Goal: Transaction & Acquisition: Purchase product/service

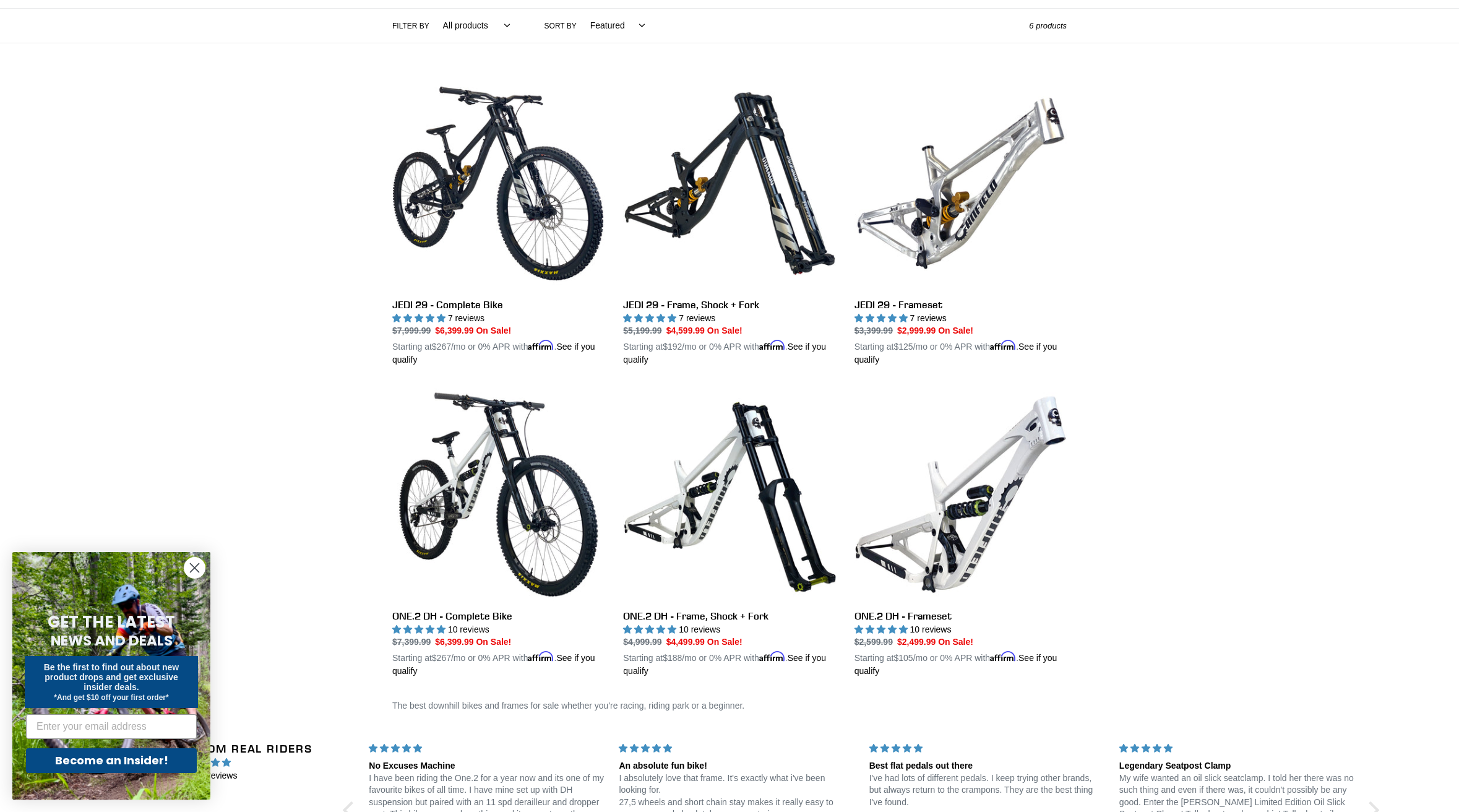
scroll to position [291, 0]
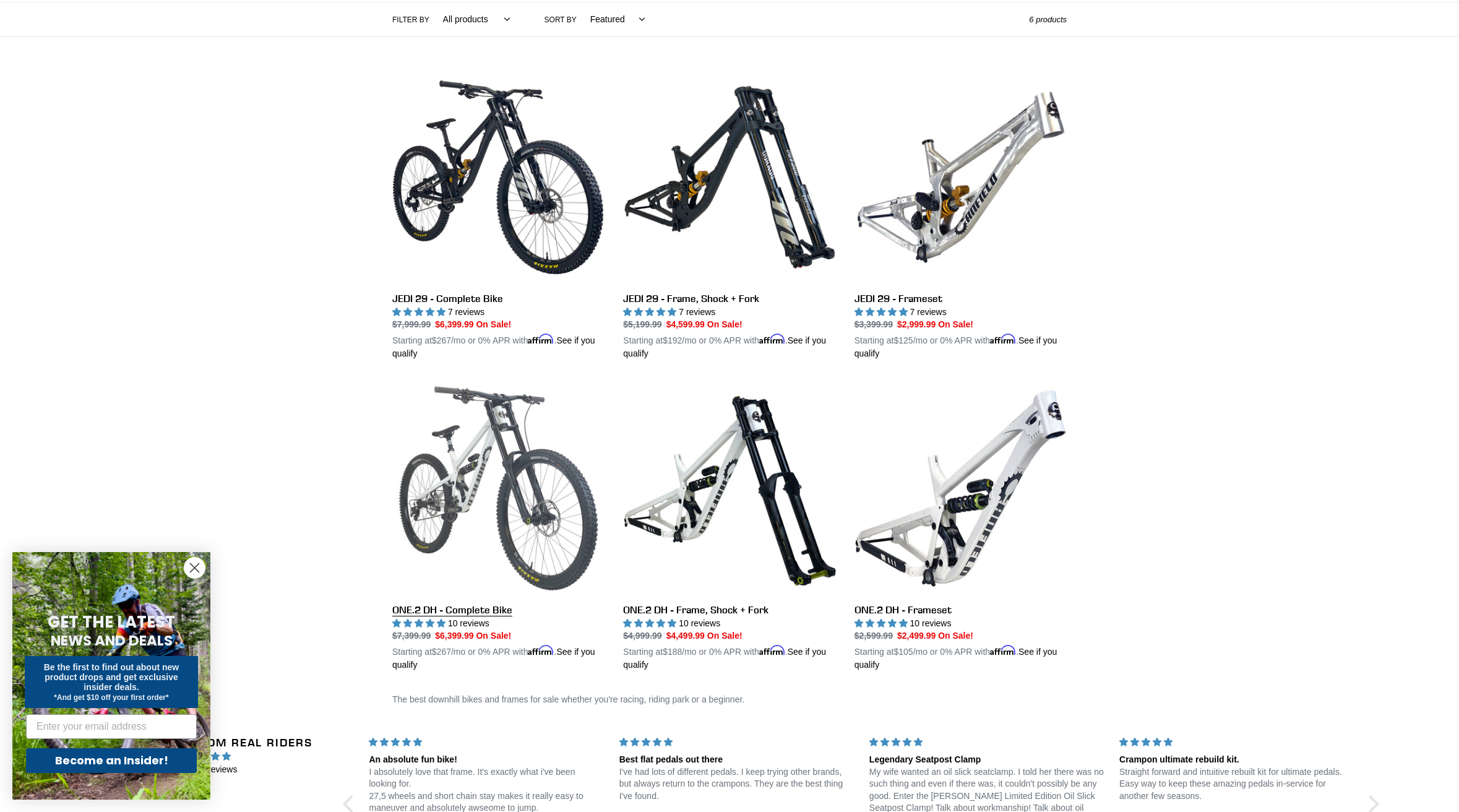
click at [543, 479] on link "ONE.2 DH - Complete Bike" at bounding box center [498, 527] width 213 height 290
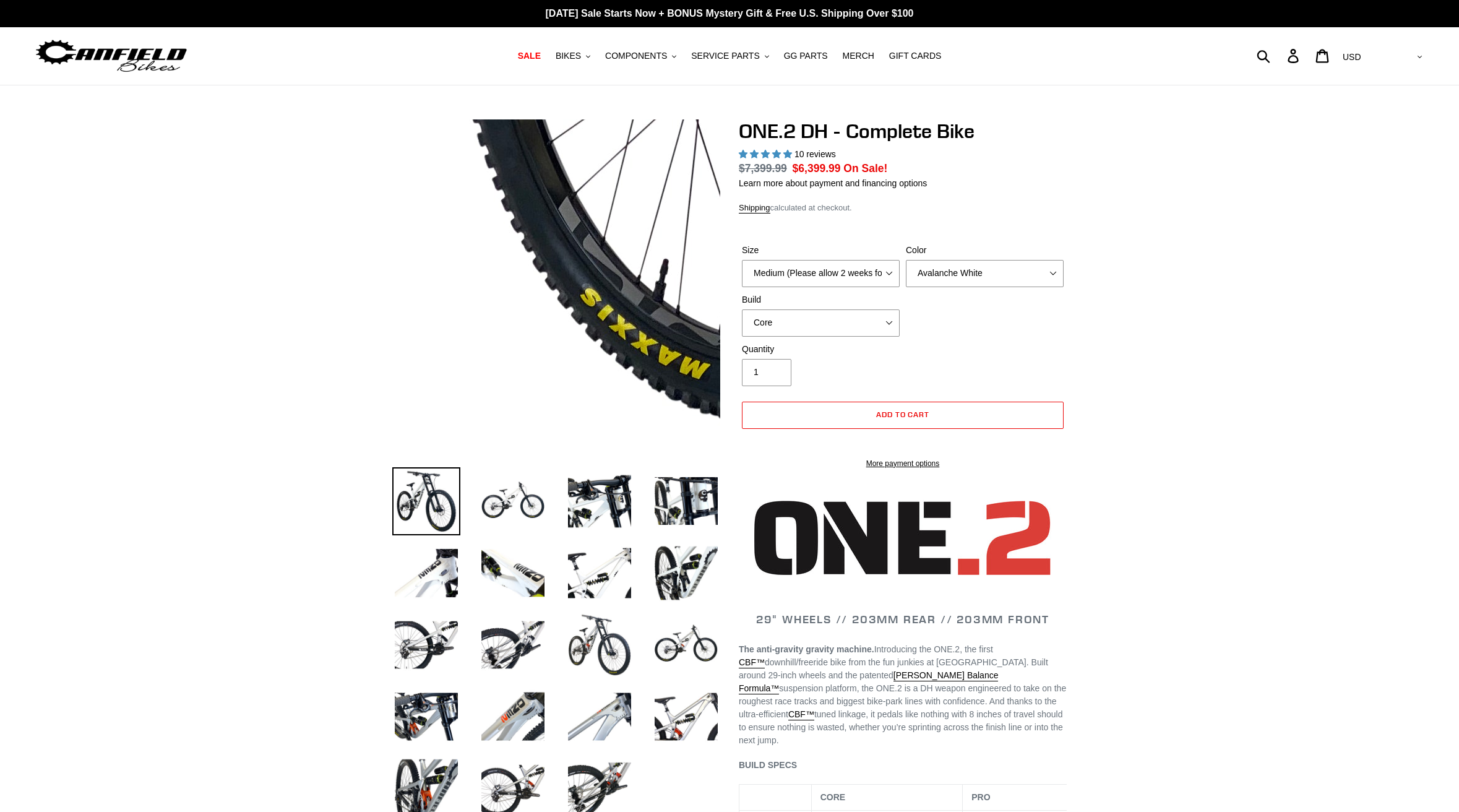
select select "highest-rating"
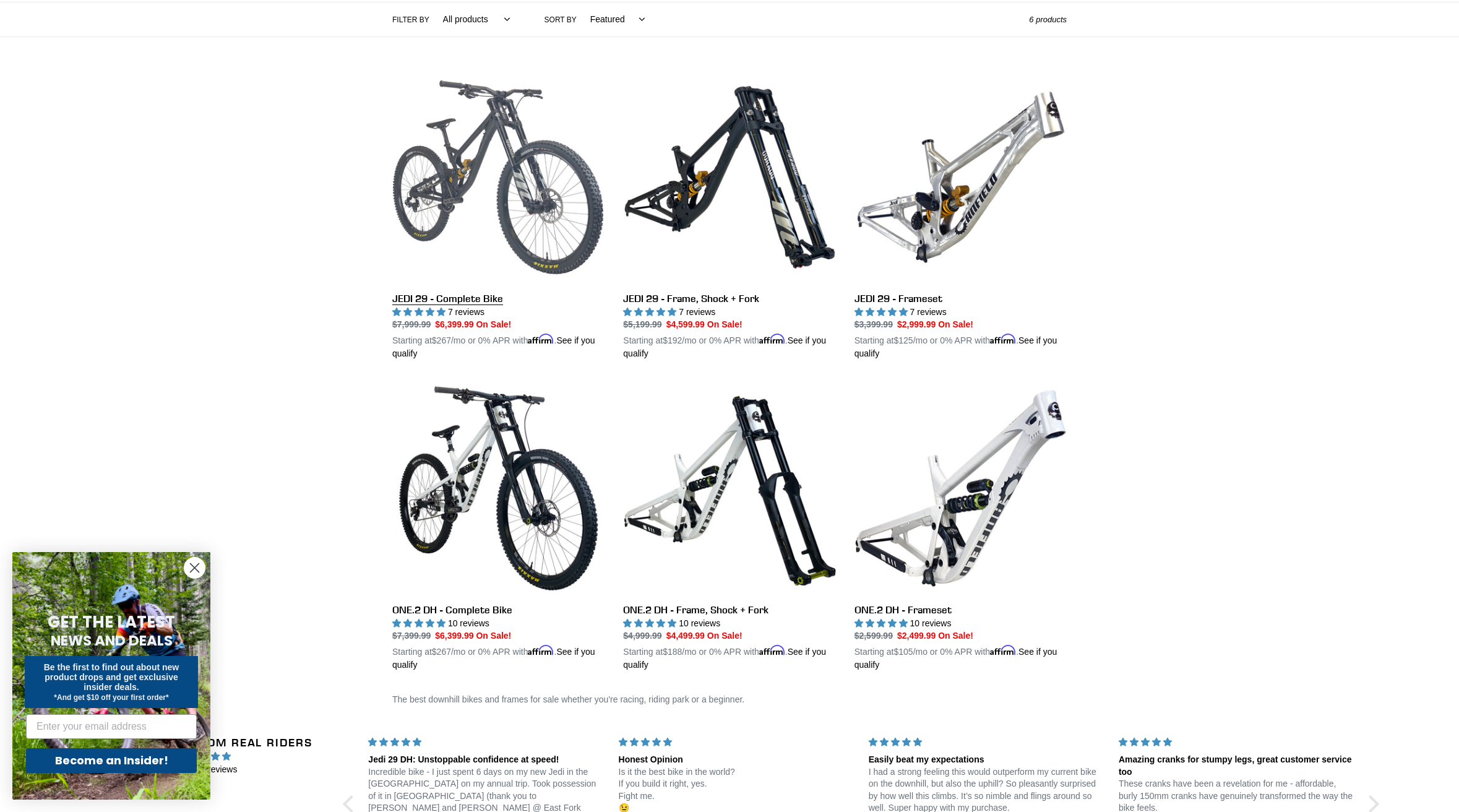
click at [446, 185] on link "JEDI 29 - Complete Bike" at bounding box center [498, 215] width 213 height 290
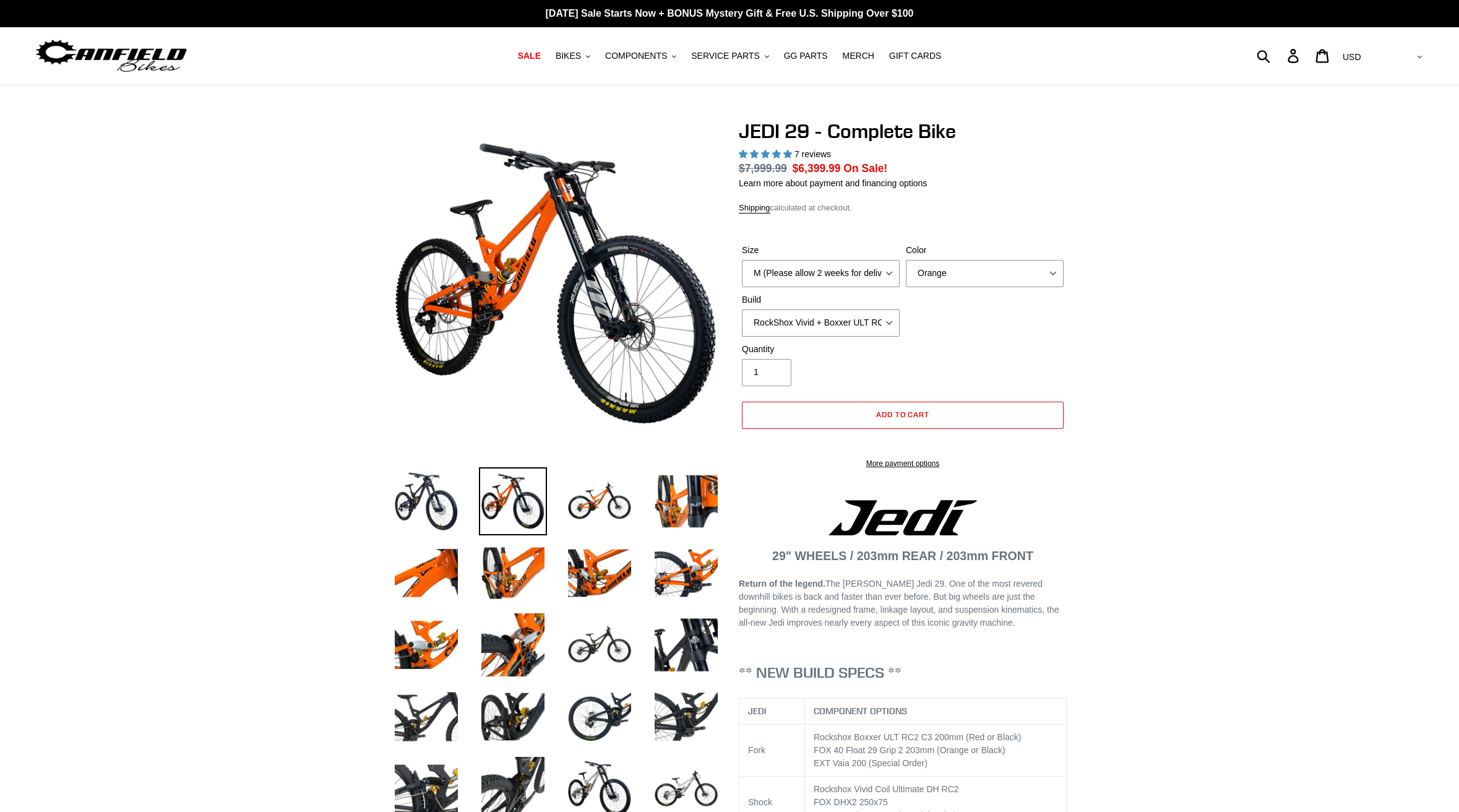
select select "highest-rating"
click at [498, 273] on img at bounding box center [724, 320] width 1267 height 1267
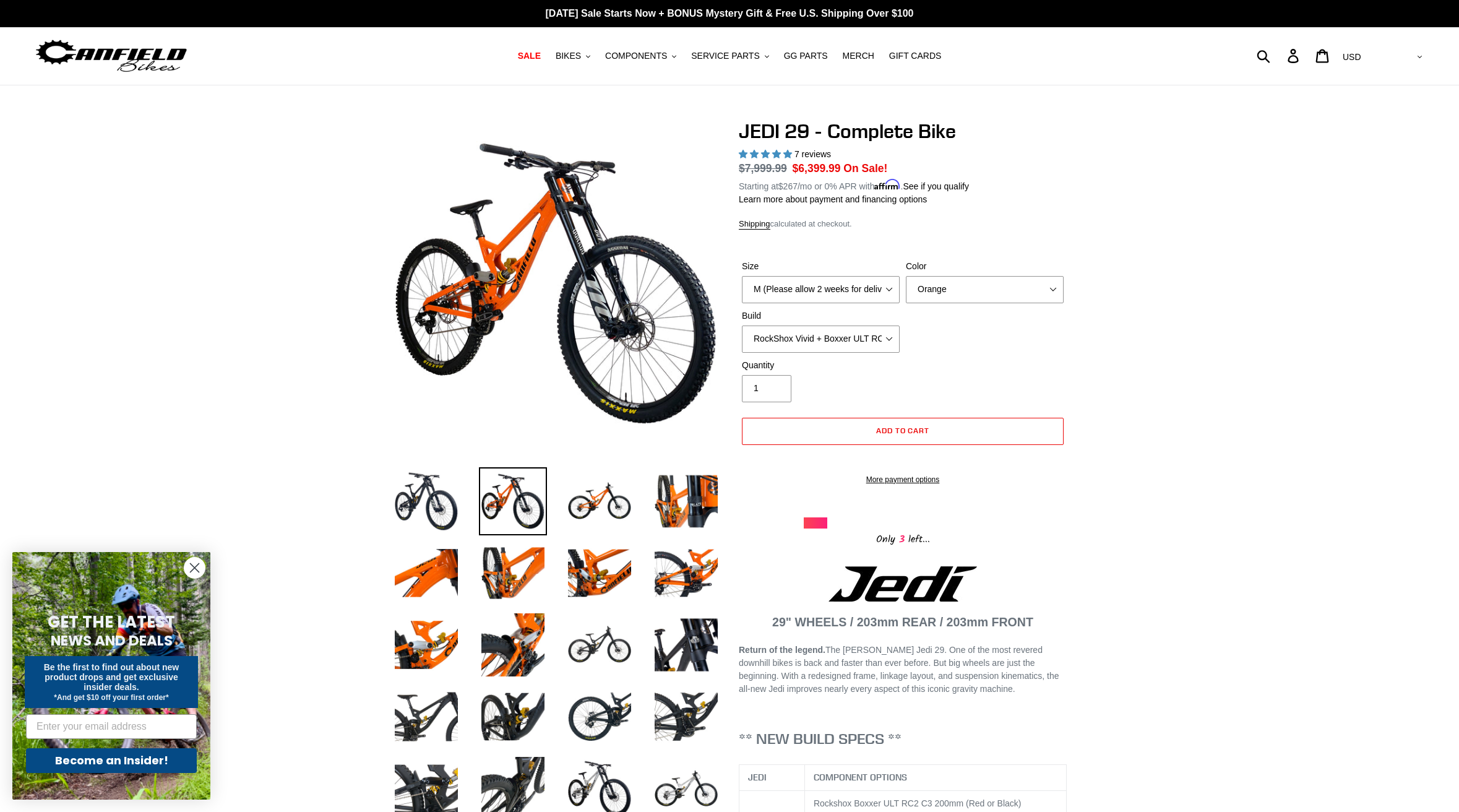
click at [513, 304] on img at bounding box center [678, 229] width 1267 height 1267
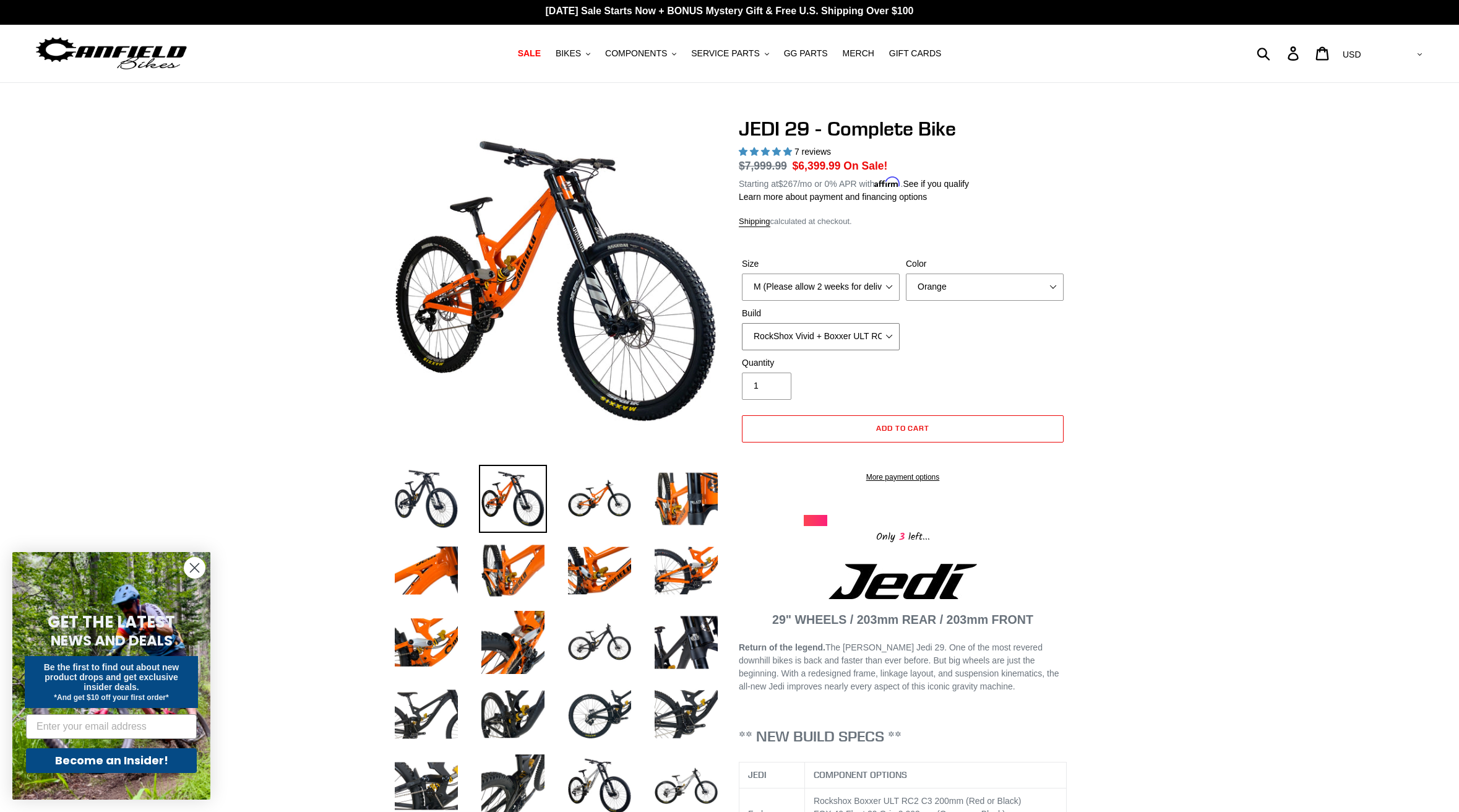
click at [787, 340] on select "RockShox Vivid + Boxxer ULT RC2 C3 200 + SRAM XO RockShox Vivid + Boxxer ULT RC…" at bounding box center [821, 336] width 158 height 27
click at [742, 323] on select "RockShox Vivid + Boxxer ULT RC2 C3 200 + SRAM XO RockShox Vivid + Boxxer ULT RC…" at bounding box center [821, 336] width 158 height 27
click at [821, 332] on select "RockShox Vivid + Boxxer ULT RC2 C3 200 + SRAM XO RockShox Vivid + Boxxer ULT RC…" at bounding box center [821, 336] width 158 height 27
click at [742, 323] on select "RockShox Vivid + Boxxer ULT RC2 C3 200 + SRAM XO RockShox Vivid + Boxxer ULT RC…" at bounding box center [821, 336] width 158 height 27
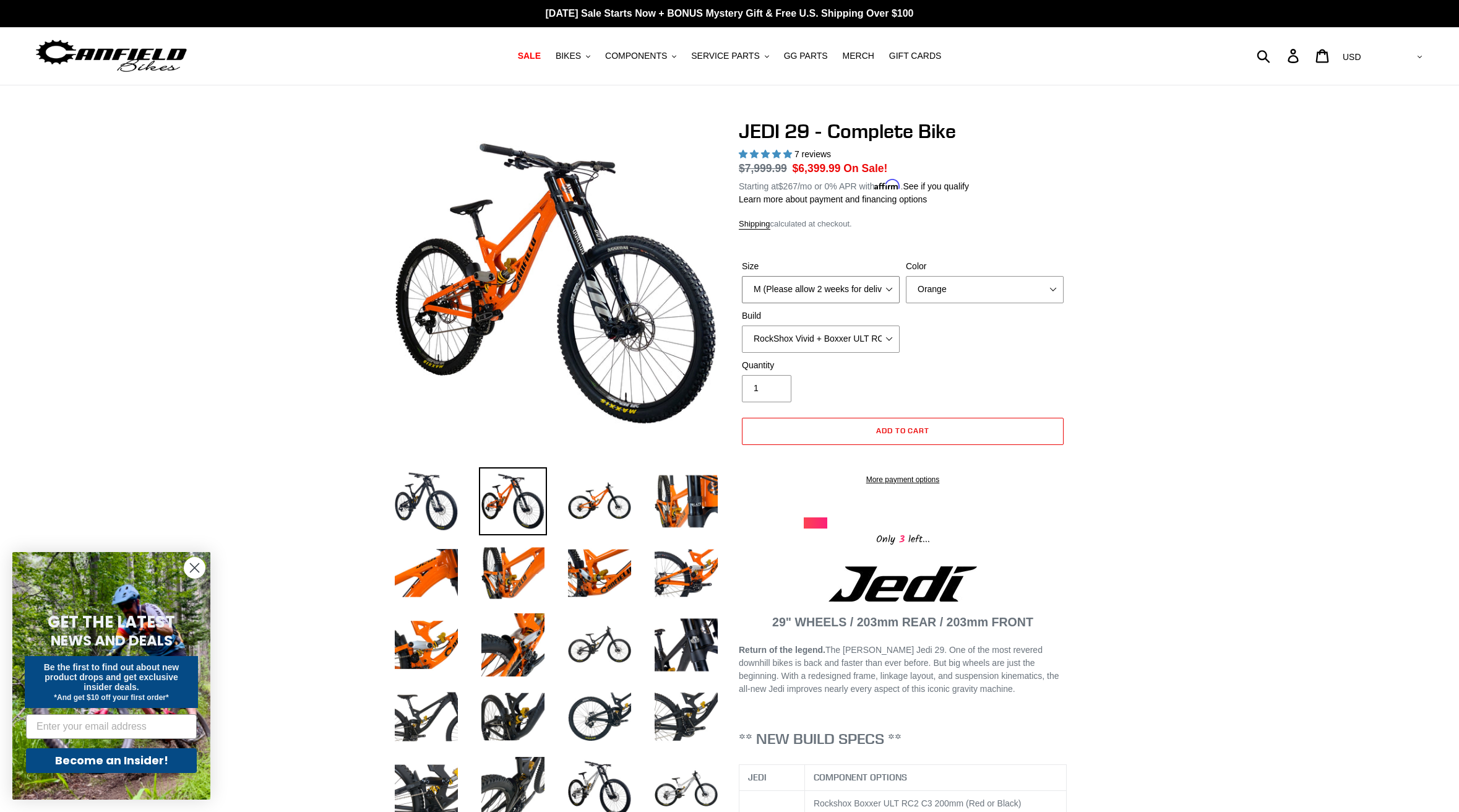
click at [861, 290] on select "M (Please allow 2 weeks for delivery) L (Please allow 2 weeks for delivery) XL …" at bounding box center [821, 290] width 158 height 27
click at [813, 336] on select "RockShox Vivid + Boxxer ULT RC2 C3 200 + SRAM XO RockShox Vivid + Boxxer ULT RC…" at bounding box center [821, 339] width 158 height 27
click at [742, 326] on select "RockShox Vivid + Boxxer ULT RC2 C3 200 + SRAM XO RockShox Vivid + Boxxer ULT RC…" at bounding box center [821, 339] width 158 height 27
click at [839, 285] on select "M (Please allow 2 weeks for delivery) L (Please allow 2 weeks for delivery) XL …" at bounding box center [821, 290] width 158 height 27
click at [844, 336] on select "RockShox Vivid + Boxxer ULT RC2 C3 200 + SRAM XO RockShox Vivid + Boxxer ULT RC…" at bounding box center [821, 339] width 158 height 27
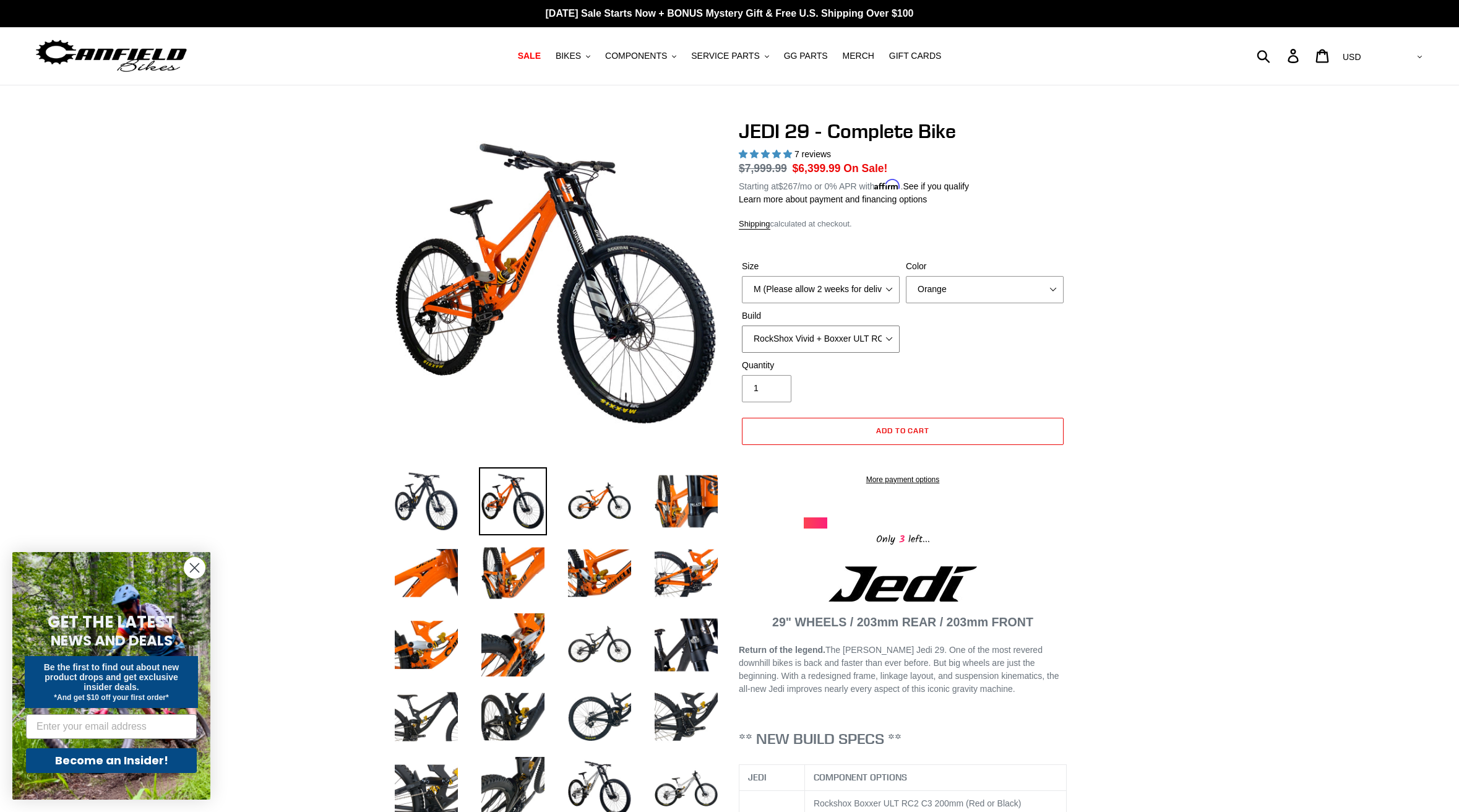
select select "RockShox Vivid + Boxxer ULT RC2 C3 200 + SRAM XO"
click at [742, 326] on select "RockShox Vivid + Boxxer ULT RC2 C3 200 + SRAM XO RockShox Vivid + Boxxer ULT RC…" at bounding box center [821, 339] width 158 height 27
click at [900, 430] on span "Add to cart" at bounding box center [904, 430] width 54 height 9
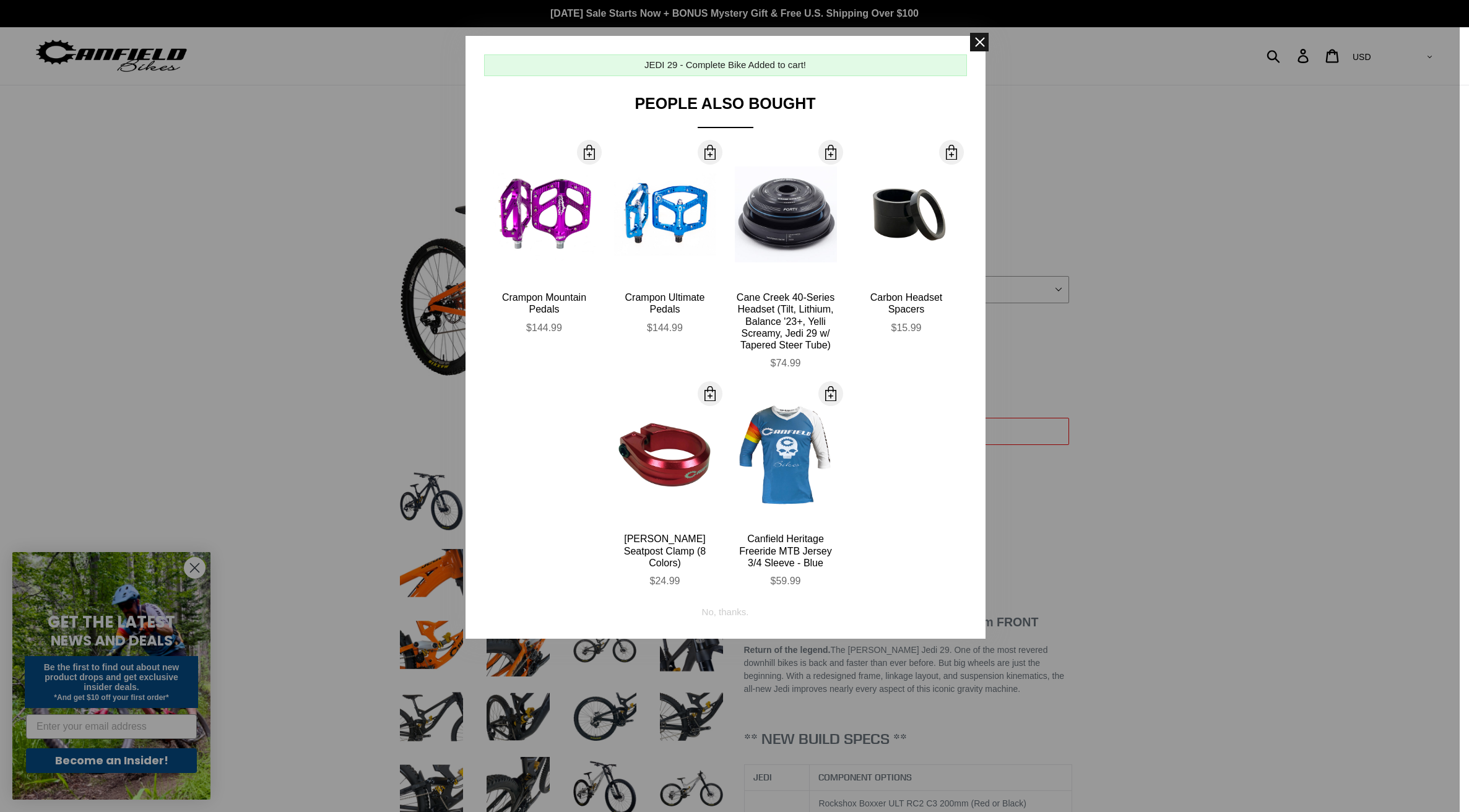
click at [980, 35] on span at bounding box center [979, 42] width 19 height 19
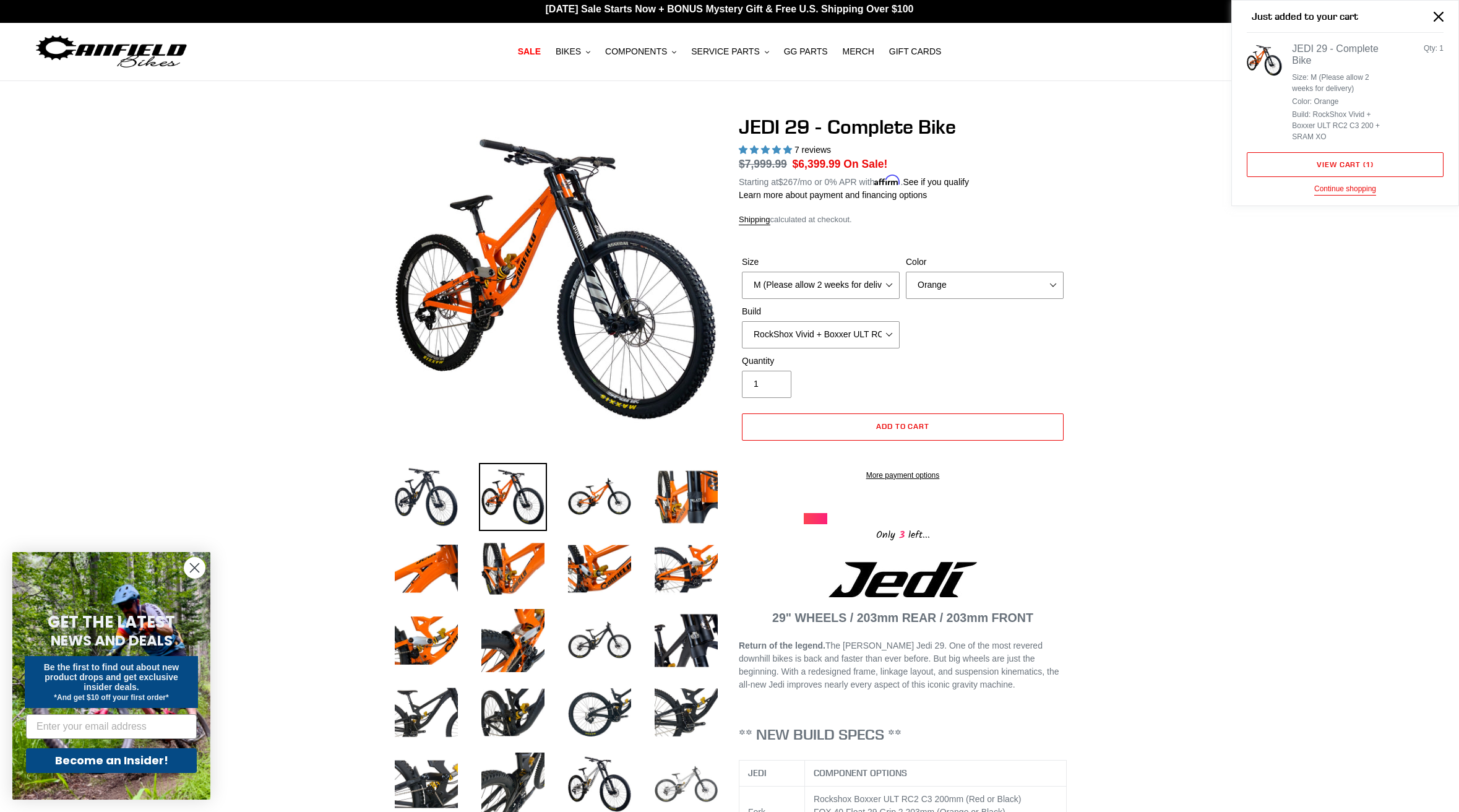
scroll to position [5, 0]
click at [678, 779] on img at bounding box center [686, 783] width 68 height 68
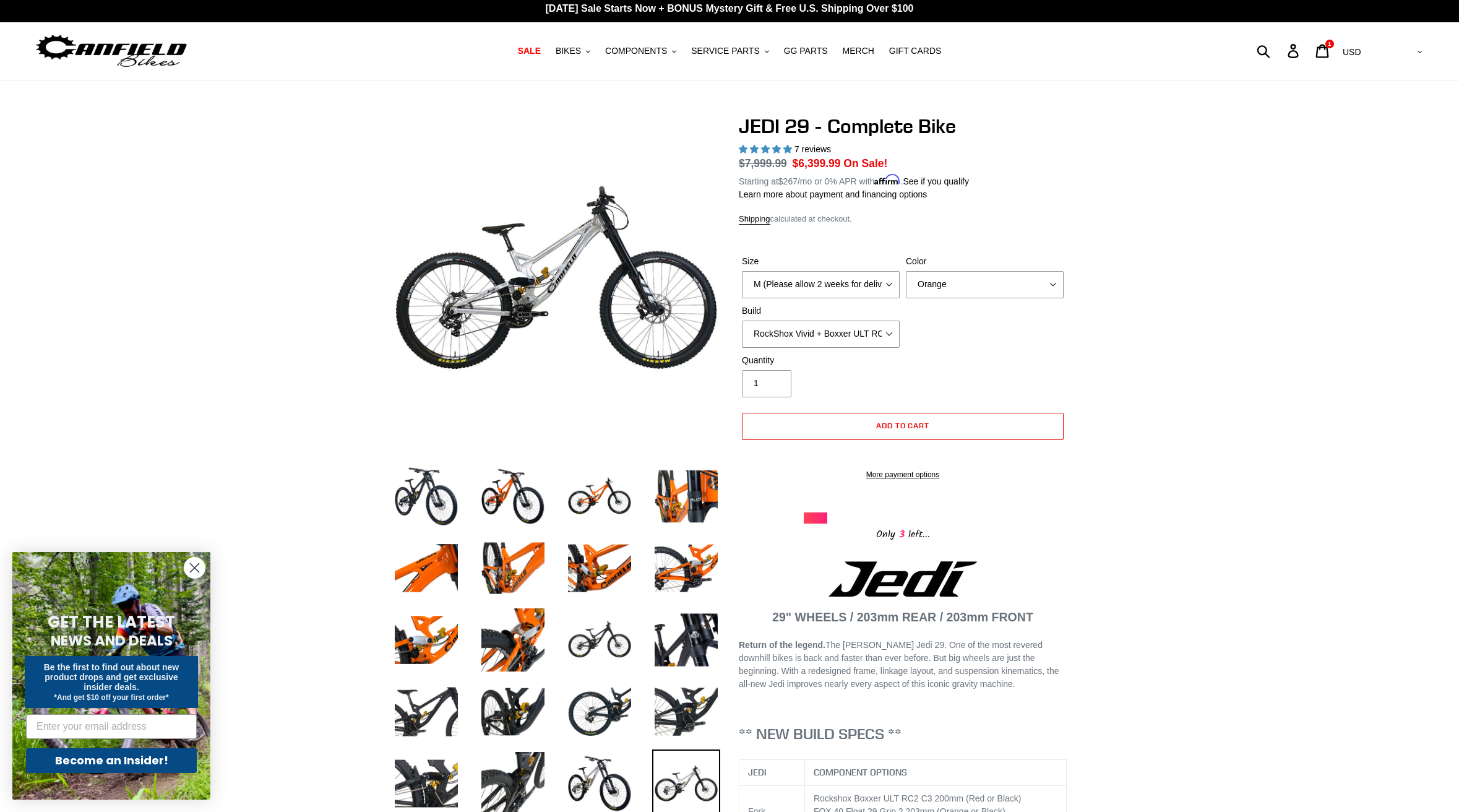
click at [967, 298] on div "Size M (Please allow 2 weeks for delivery) L (Please allow 2 weeks for delivery…" at bounding box center [903, 304] width 328 height 99
click at [965, 286] on select "Orange Stealth Black Raw" at bounding box center [985, 284] width 158 height 27
click at [906, 271] on select "Orange Stealth Black Raw" at bounding box center [985, 284] width 158 height 27
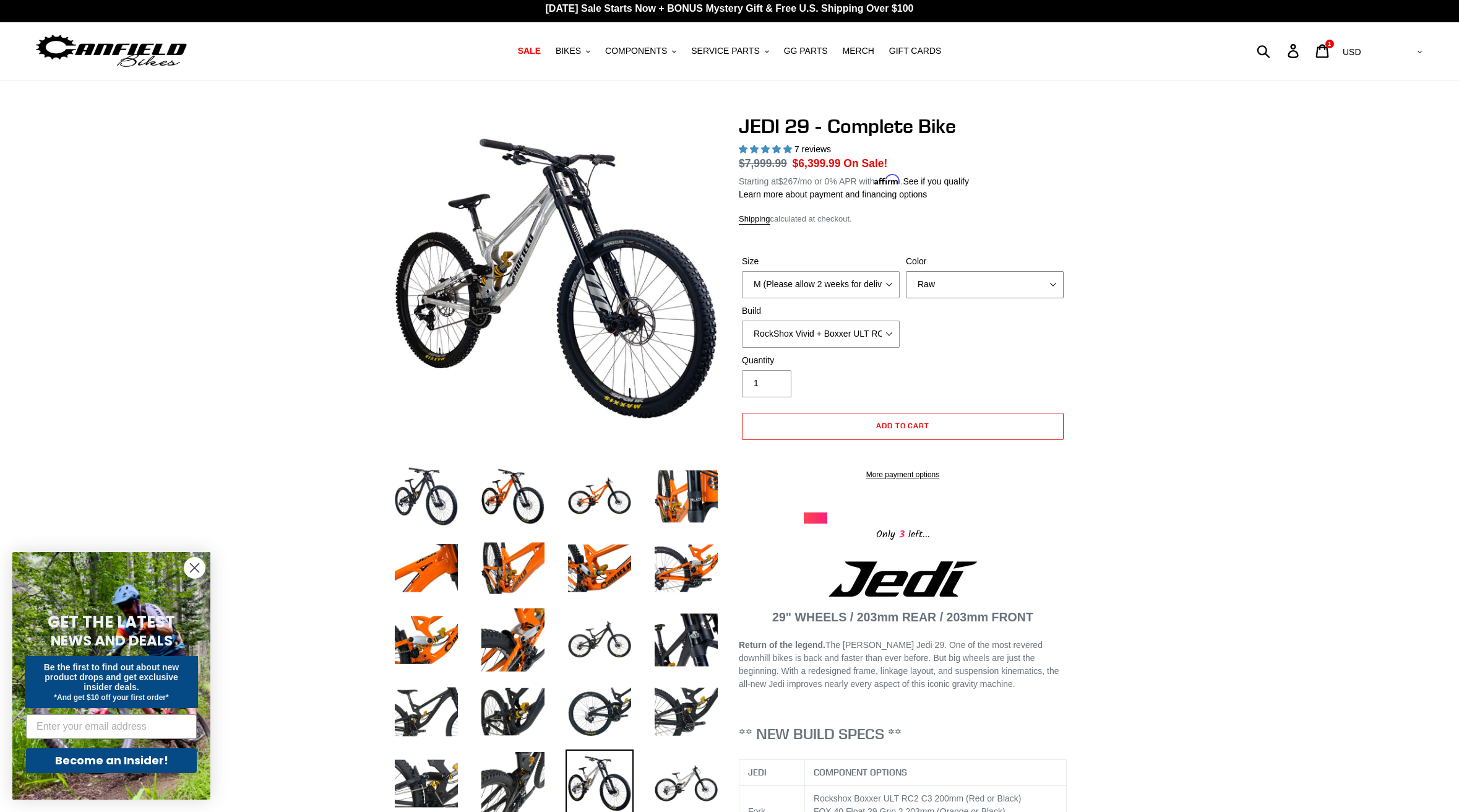
click at [965, 282] on select "Orange Stealth Black Raw" at bounding box center [985, 284] width 158 height 27
select select "Stealth Black"
click at [906, 271] on select "Orange Stealth Black Raw" at bounding box center [985, 284] width 158 height 27
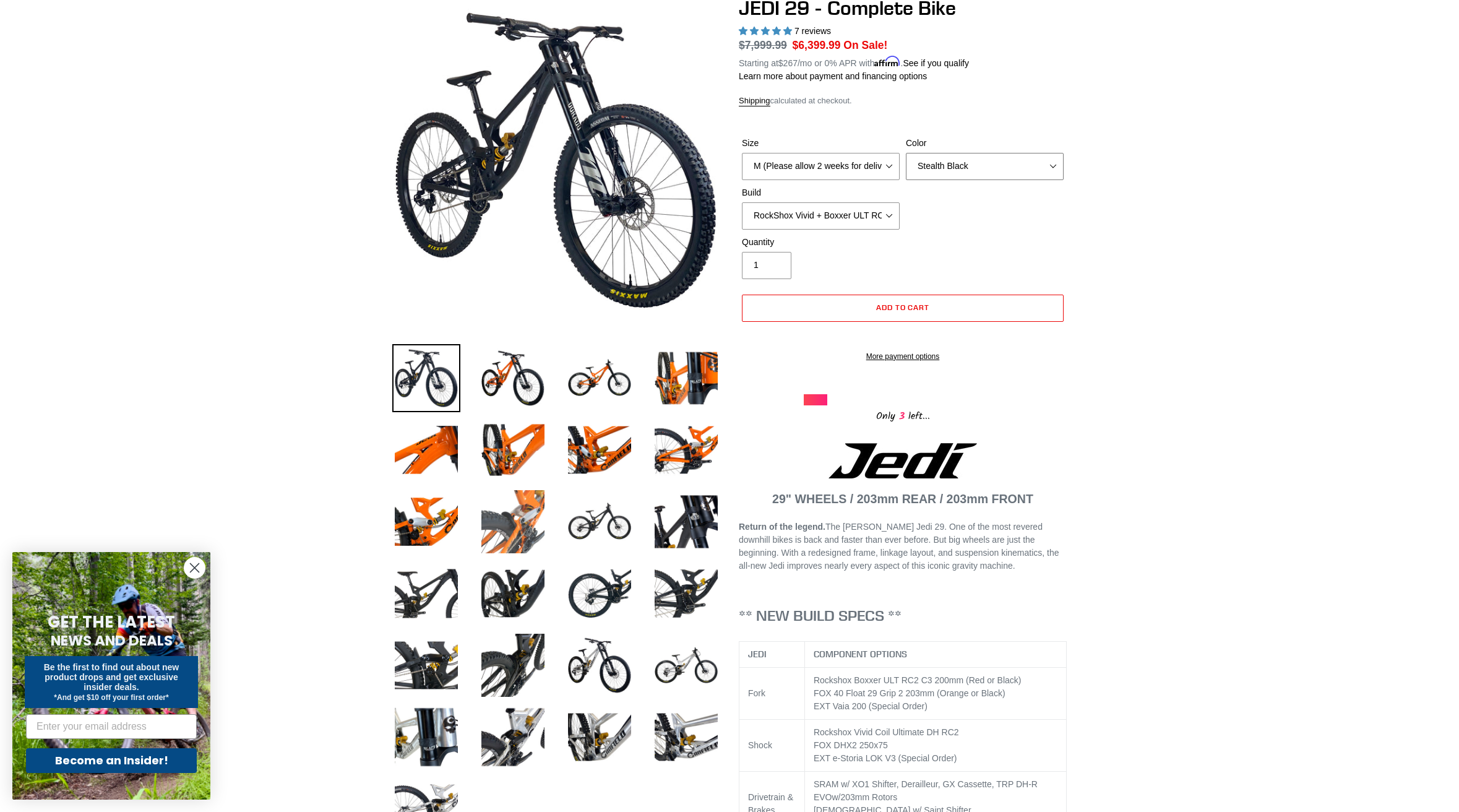
scroll to position [377, 0]
